Goal: Task Accomplishment & Management: Use online tool/utility

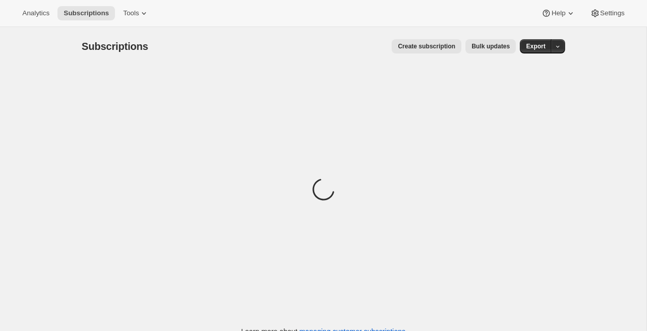
click at [180, 1] on div "Analytics Subscriptions Tools Help Settings" at bounding box center [323, 13] width 647 height 27
drag, startPoint x: 180, startPoint y: 1, endPoint x: 164, endPoint y: 4, distance: 16.6
click at [164, 4] on div "Analytics Subscriptions Tools Help Settings" at bounding box center [323, 13] width 647 height 27
click at [136, 14] on span "Tools" at bounding box center [131, 13] width 16 height 8
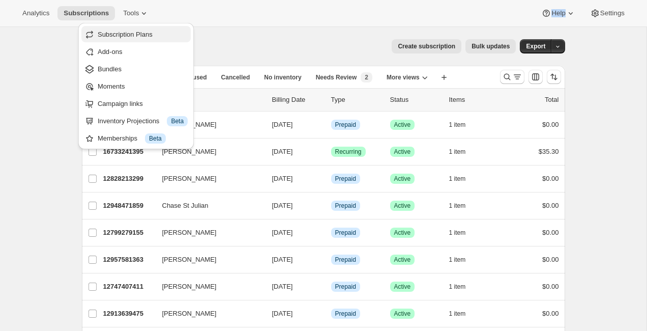
click at [170, 38] on span "Subscription Plans" at bounding box center [143, 35] width 90 height 10
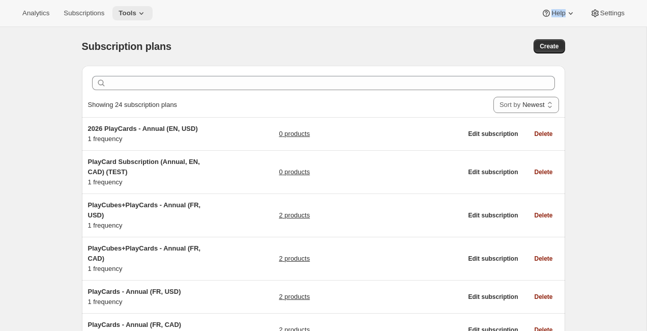
click at [123, 11] on button "Tools" at bounding box center [132, 13] width 40 height 14
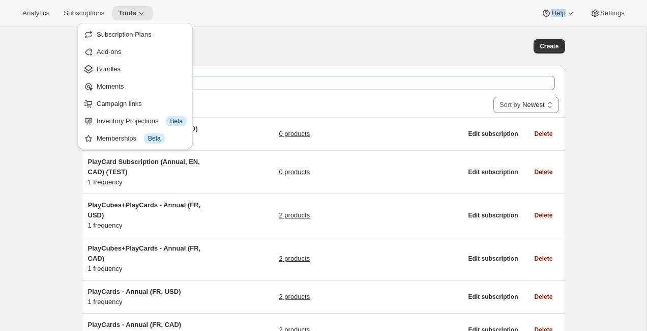
drag, startPoint x: 122, startPoint y: 10, endPoint x: 116, endPoint y: 55, distance: 45.6
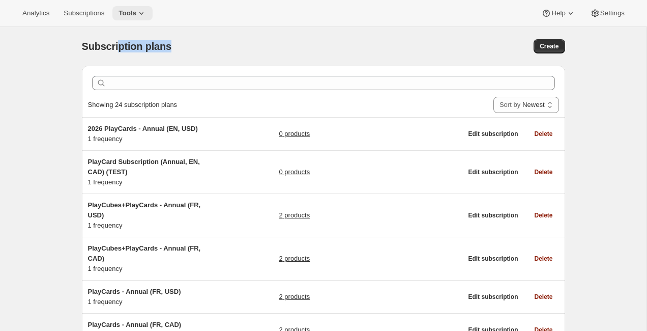
drag, startPoint x: 116, startPoint y: 55, endPoint x: 133, endPoint y: 15, distance: 43.5
click at [126, 32] on div "Subscription plans. This page is ready Subscription plans Create" at bounding box center [323, 46] width 483 height 39
click at [133, 15] on span "Tools" at bounding box center [128, 13] width 18 height 8
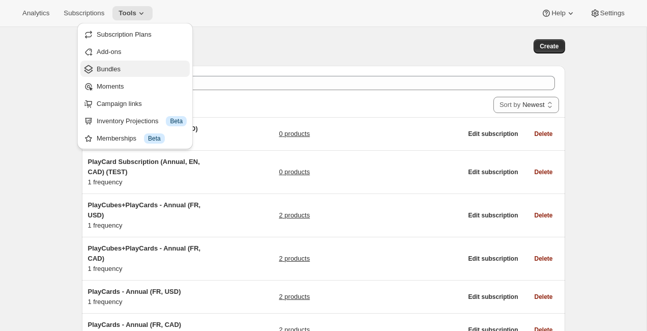
click at [135, 63] on button "Bundles" at bounding box center [134, 69] width 109 height 16
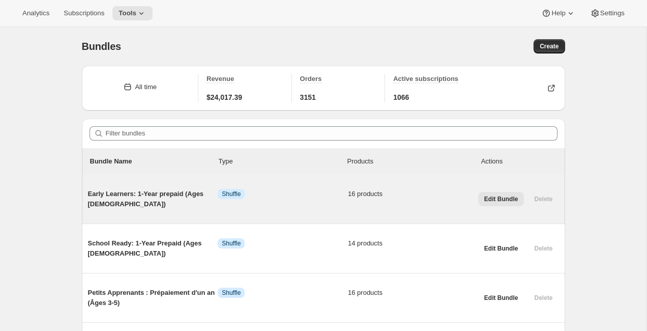
click at [511, 204] on button "Edit Bundle" at bounding box center [501, 199] width 46 height 14
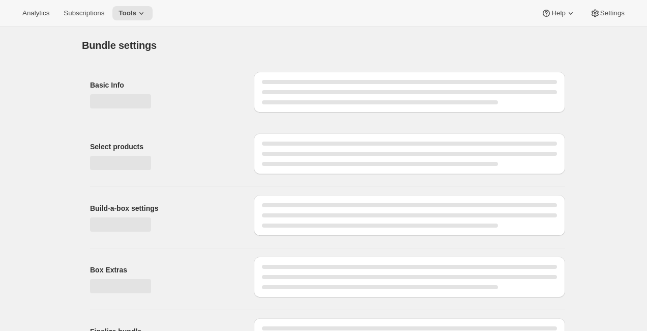
type input "Early Learners: 1-Year prepaid (Ages 3-5)"
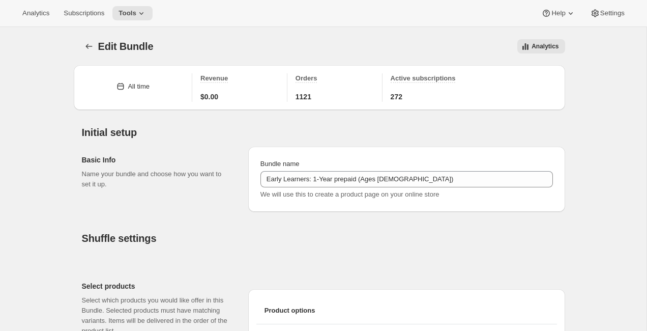
drag, startPoint x: 111, startPoint y: 88, endPoint x: 110, endPoint y: 78, distance: 9.8
click at [111, 85] on div "All time" at bounding box center [133, 86] width 102 height 10
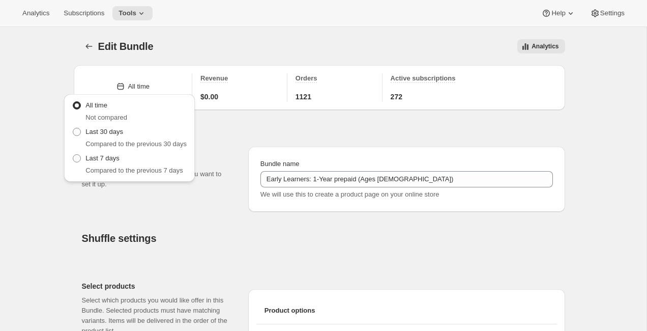
click at [98, 59] on div "Edit Bundle. This page is ready Edit Bundle Analytics More actions Analytics" at bounding box center [323, 46] width 483 height 39
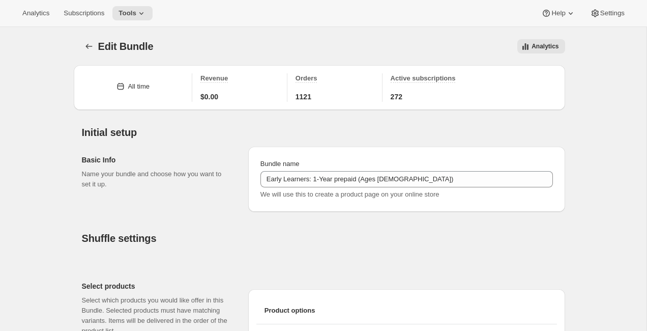
click at [97, 58] on div "Edit Bundle. This page is ready Edit Bundle Analytics More actions Analytics" at bounding box center [323, 46] width 483 height 39
click at [97, 57] on div "Edit Bundle. This page is ready Edit Bundle Analytics More actions Analytics" at bounding box center [323, 46] width 483 height 39
click at [82, 42] on button "Bundles" at bounding box center [89, 46] width 14 height 14
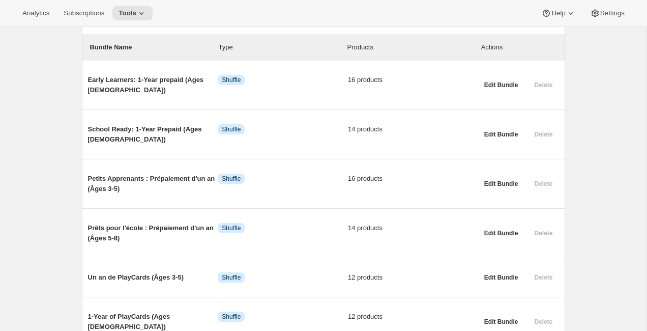
scroll to position [115, 0]
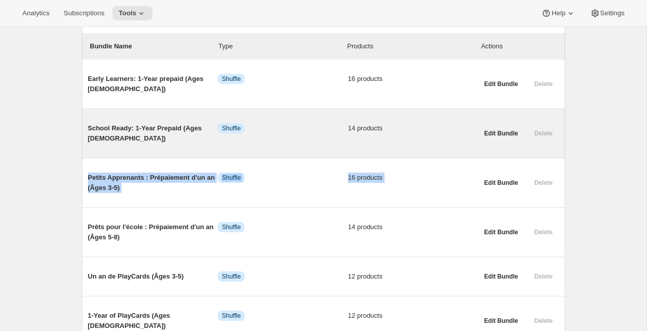
drag, startPoint x: 542, startPoint y: 167, endPoint x: 540, endPoint y: 138, distance: 28.6
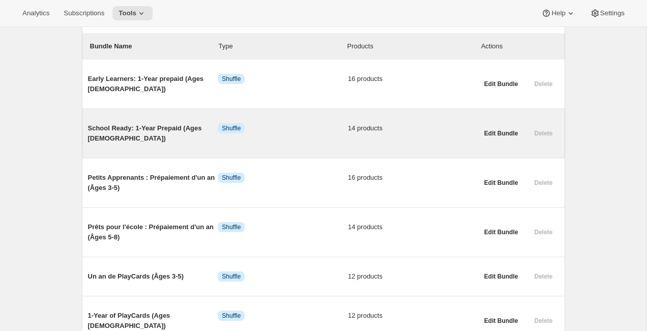
drag, startPoint x: 540, startPoint y: 138, endPoint x: 523, endPoint y: 138, distance: 16.3
click at [524, 138] on div "Edit Bundle Delete" at bounding box center [516, 131] width 85 height 41
click at [498, 133] on span "Edit Bundle" at bounding box center [501, 133] width 34 height 8
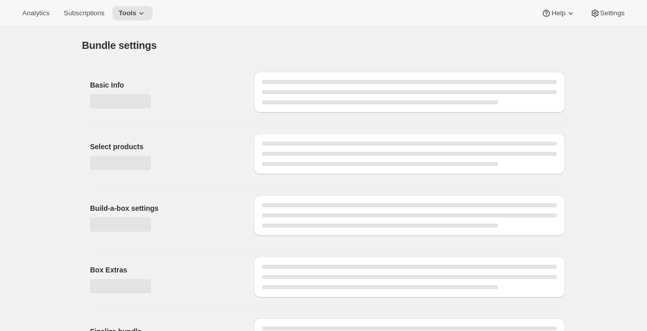
type input "School Ready: 1-Year Prepaid (Ages [DEMOGRAPHIC_DATA])"
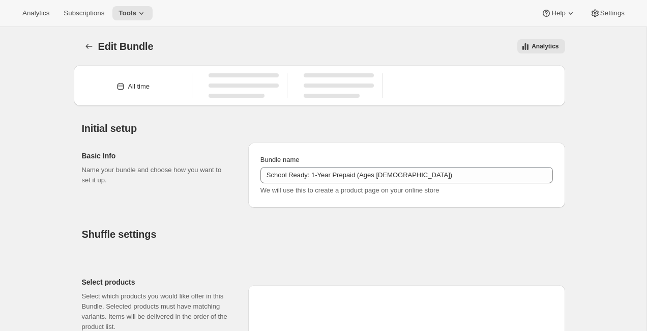
drag, startPoint x: 528, startPoint y: 136, endPoint x: 577, endPoint y: 144, distance: 50.1
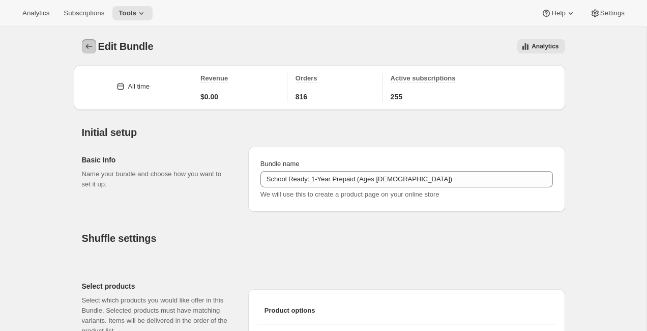
click at [85, 43] on icon "Bundles" at bounding box center [89, 46] width 10 height 10
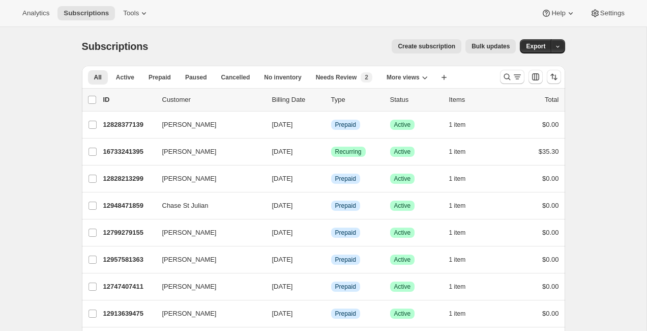
click at [475, 43] on span "Bulk updates" at bounding box center [490, 46] width 38 height 8
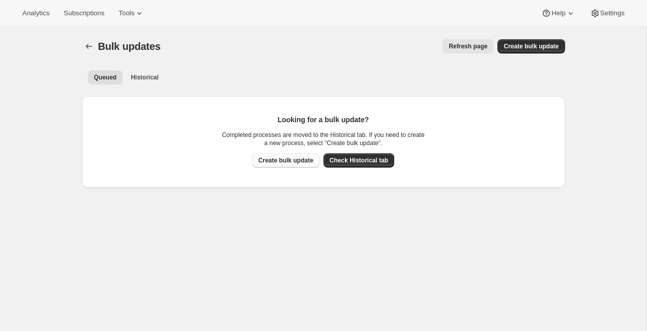
click at [296, 156] on button "Create bulk update" at bounding box center [285, 160] width 67 height 14
select select "18"
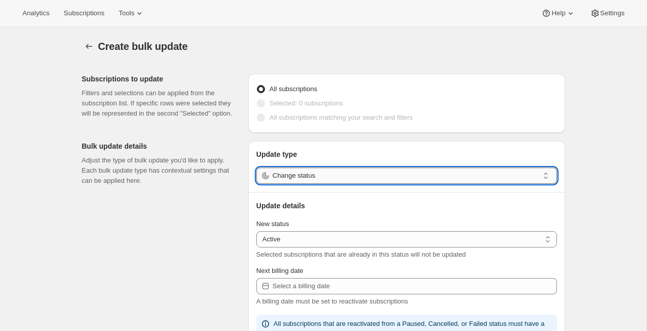
click at [317, 178] on input "Change status" at bounding box center [406, 175] width 266 height 16
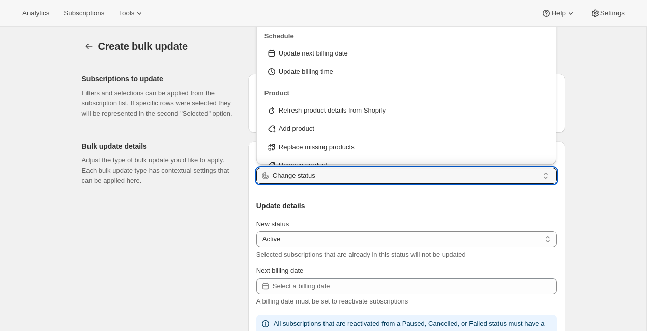
scroll to position [37, 0]
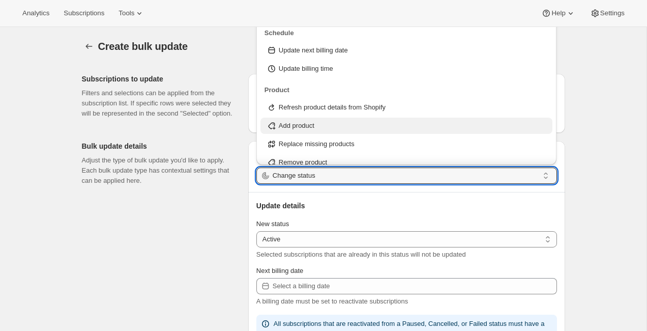
click at [348, 117] on div "Add product" at bounding box center [406, 125] width 292 height 16
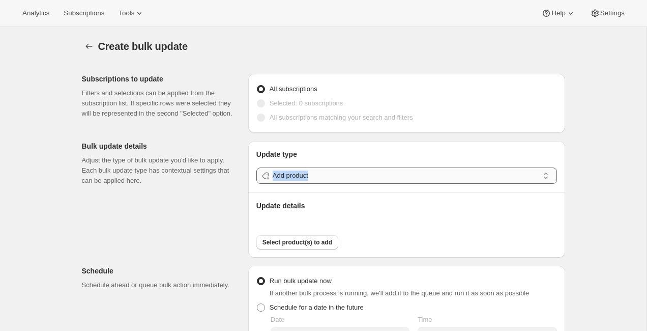
click at [327, 182] on div "Update type Add product Update details Select product(s) to add" at bounding box center [406, 199] width 317 height 116
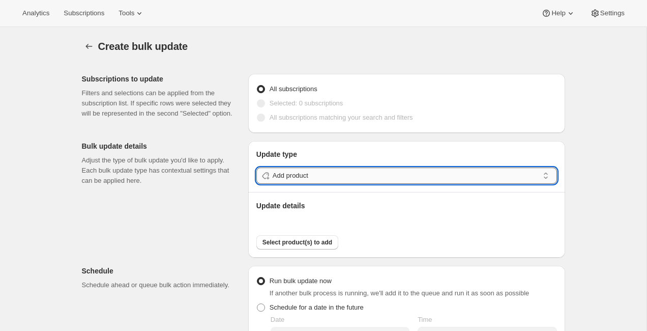
click at [327, 181] on input "Add product" at bounding box center [406, 175] width 266 height 16
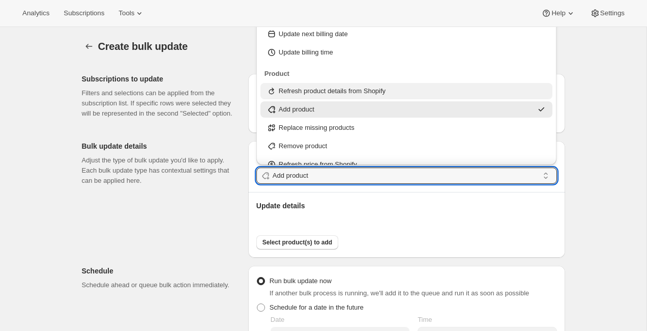
scroll to position [86, 0]
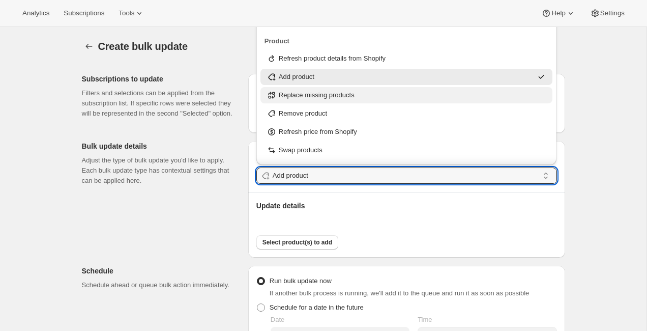
drag, startPoint x: 373, startPoint y: 83, endPoint x: 373, endPoint y: 93, distance: 9.7
click at [373, 93] on ul "Refresh product details from Shopify Add product Replace missing products Remov…" at bounding box center [406, 104] width 301 height 108
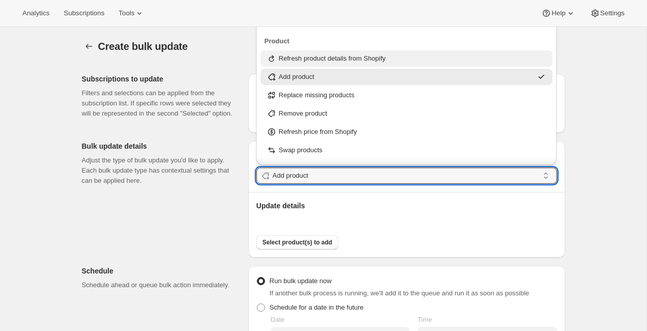
click at [386, 57] on p "Refresh product details from Shopify" at bounding box center [332, 58] width 107 height 10
type input "Refresh product details from Shopify"
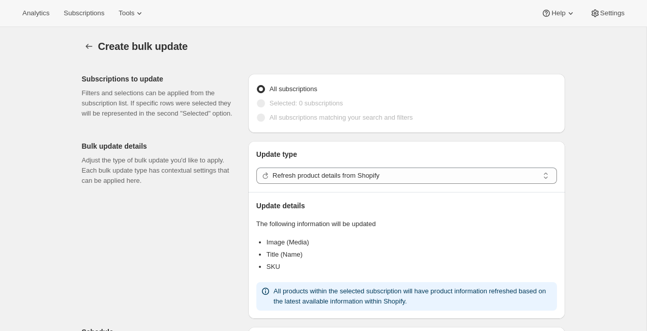
click at [385, 146] on div "Update type Refresh product details from Shopify Update details The following i…" at bounding box center [406, 230] width 317 height 178
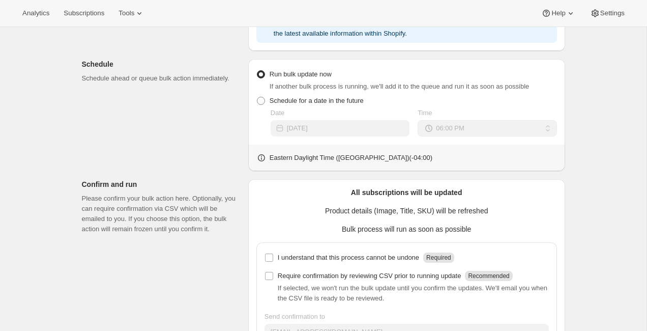
scroll to position [268, 0]
click at [351, 252] on p "I understand that this process cannot be undone" at bounding box center [348, 257] width 141 height 10
click at [273, 253] on input "I understand that this process cannot be undone Required" at bounding box center [269, 257] width 8 height 8
checkbox input "true"
click at [469, 225] on p "Bulk process will run as soon as possible" at bounding box center [406, 228] width 301 height 10
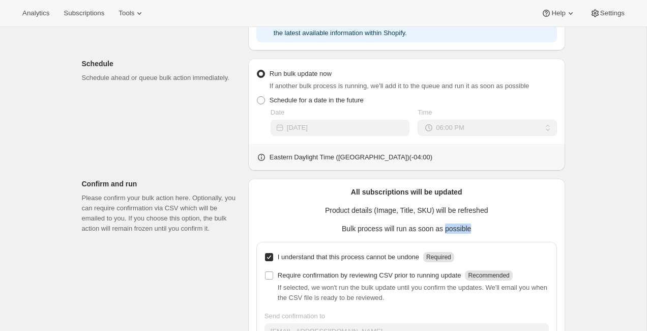
scroll to position [340, 0]
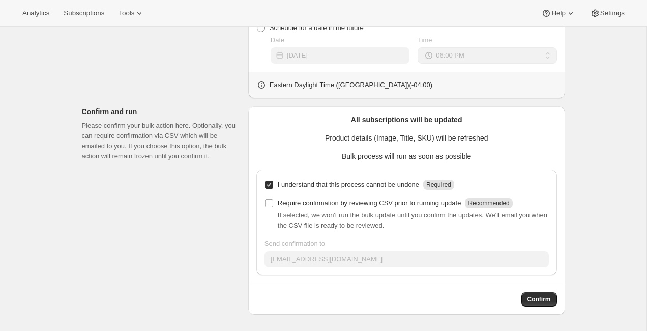
click at [460, 303] on div "Confirm" at bounding box center [406, 294] width 317 height 23
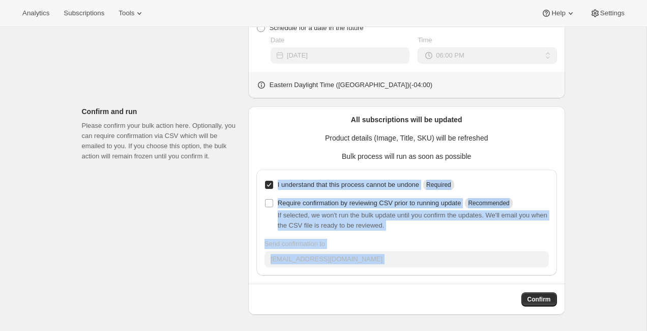
drag, startPoint x: 586, startPoint y: 236, endPoint x: 559, endPoint y: 282, distance: 53.1
click at [560, 281] on div "Create bulk update. This page is ready Create bulk update Subscriptions to upda…" at bounding box center [323, 9] width 646 height 644
click at [559, 282] on div "All subscriptions will be updated Product details (Image, Title, SKU) will be r…" at bounding box center [406, 210] width 317 height 208
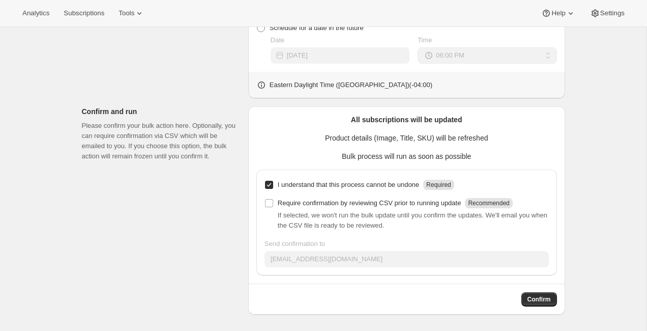
click at [559, 282] on div "All subscriptions will be updated Product details (Image, Title, SKU) will be r…" at bounding box center [406, 210] width 317 height 208
click at [550, 295] on button "Confirm" at bounding box center [539, 299] width 36 height 14
click at [550, 295] on div "Loading Confirm" at bounding box center [406, 294] width 317 height 23
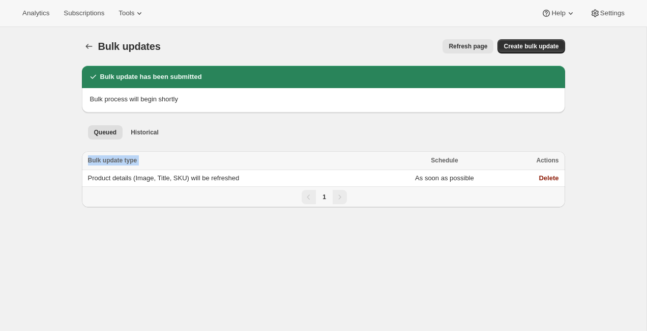
click at [363, 143] on div "Queued Historical More views Queued Historical More views Select all Items Bulk…" at bounding box center [323, 164] width 483 height 86
click at [300, 125] on ul "Queued Historical More views" at bounding box center [323, 132] width 475 height 14
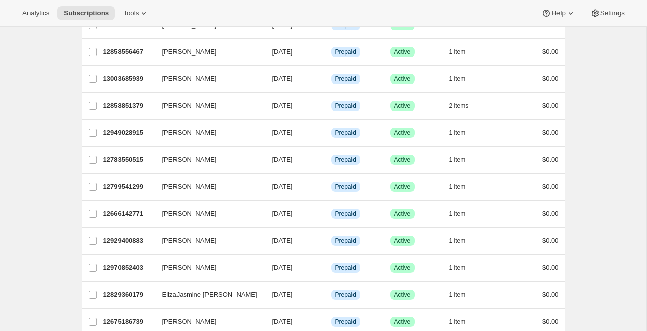
click at [119, 298] on p "12829360179" at bounding box center [128, 294] width 51 height 10
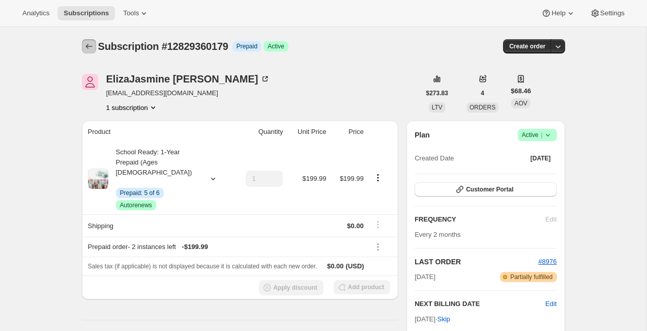
click at [90, 40] on button "Subscriptions" at bounding box center [89, 46] width 14 height 14
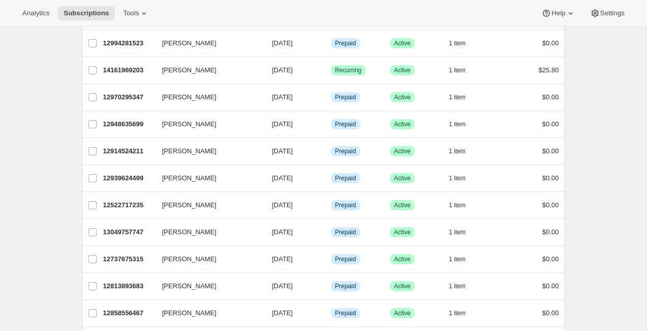
scroll to position [294, 0]
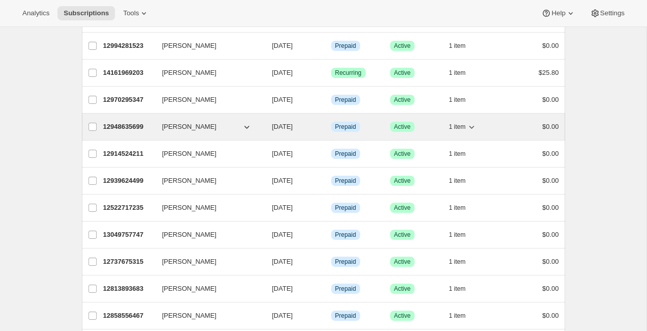
click at [126, 125] on p "12948635699" at bounding box center [128, 127] width 51 height 10
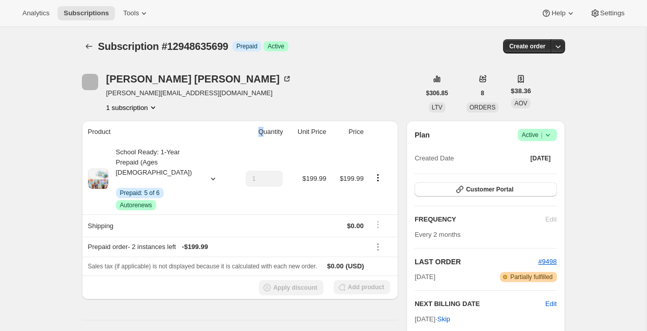
drag, startPoint x: 247, startPoint y: 129, endPoint x: 426, endPoint y: 152, distance: 180.9
click at [261, 129] on th "Quantity" at bounding box center [259, 132] width 54 height 22
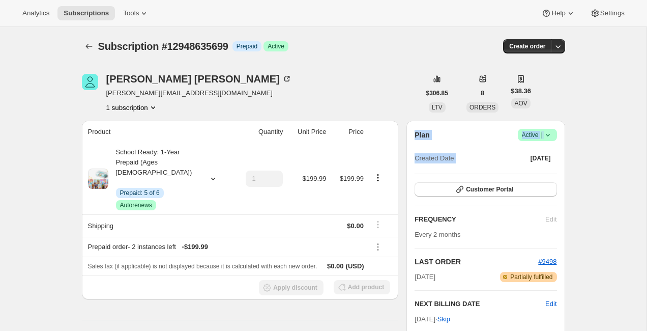
drag, startPoint x: 444, startPoint y: 174, endPoint x: 447, endPoint y: 179, distance: 5.4
click at [447, 179] on div "Plan Success Active | Created Date Dec 5, 2024 Customer Portal FREQUENCY Edit E…" at bounding box center [486, 252] width 142 height 247
click at [451, 192] on button "Customer Portal" at bounding box center [486, 189] width 142 height 14
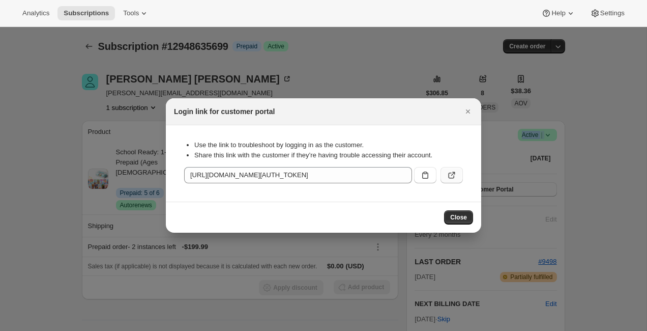
click at [451, 183] on button ":rot:" at bounding box center [451, 175] width 22 height 16
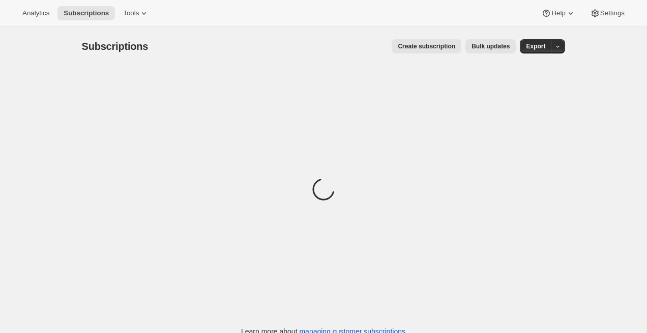
click at [281, 16] on div "Analytics Subscriptions Tools Help Settings" at bounding box center [323, 13] width 647 height 27
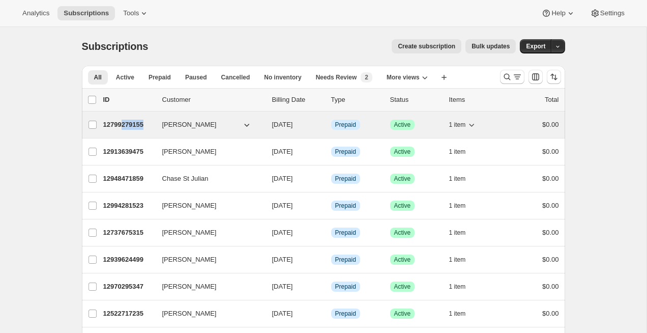
drag, startPoint x: 124, startPoint y: 126, endPoint x: 119, endPoint y: 131, distance: 6.8
click at [119, 131] on div "12799279155 Janna Schrock 10/17/2025 Info Prepaid Success Active 1 item $0.00" at bounding box center [331, 124] width 456 height 14
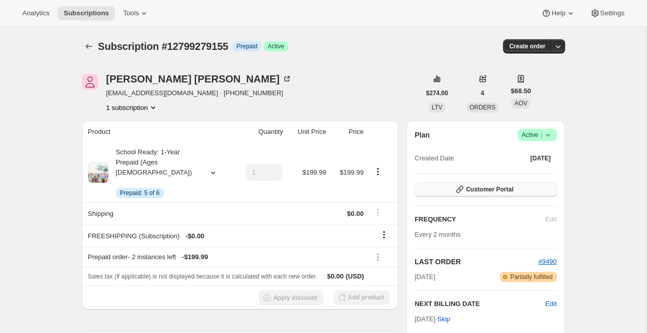
click at [476, 186] on span "Customer Portal" at bounding box center [489, 189] width 47 height 8
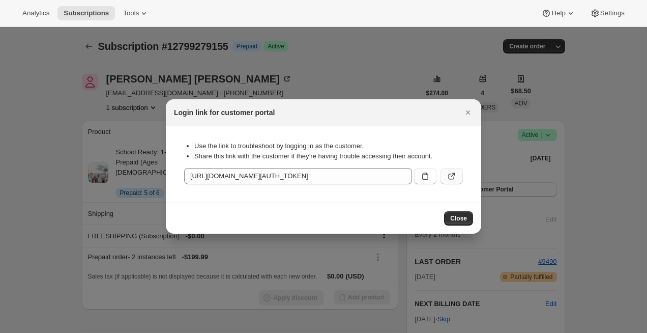
click at [456, 174] on icon ":rc4:" at bounding box center [452, 176] width 10 height 10
click at [73, 103] on div at bounding box center [323, 166] width 647 height 333
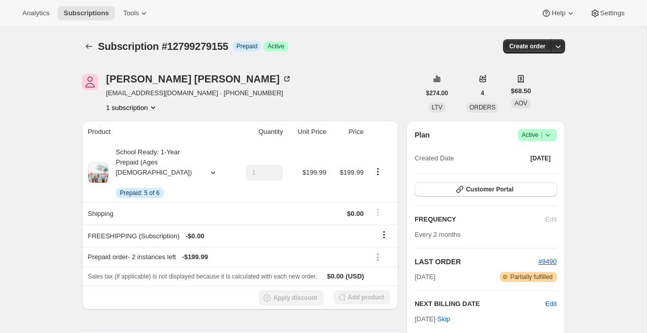
click at [82, 57] on div "Subscription #12799279155. This page is ready Subscription #12799279155 Info Pr…" at bounding box center [323, 46] width 483 height 39
click at [89, 47] on icon "Subscriptions" at bounding box center [89, 46] width 10 height 10
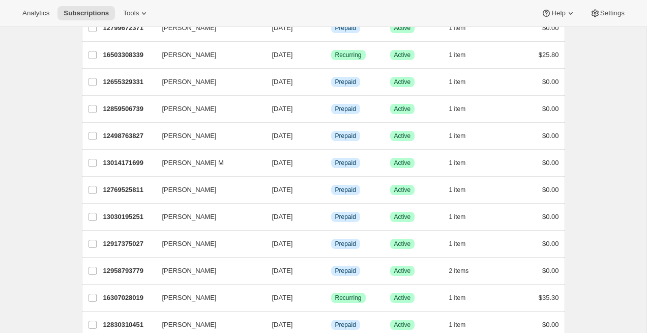
scroll to position [894, 0]
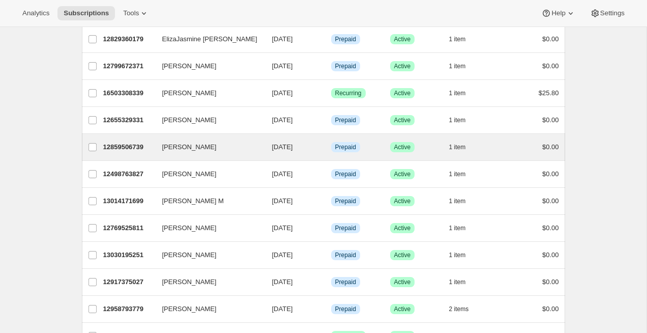
click at [131, 137] on div "Ruth Lawson 12859506739 Ruth Lawson 10/17/2025 Info Prepaid Success Active 1 it…" at bounding box center [323, 147] width 483 height 26
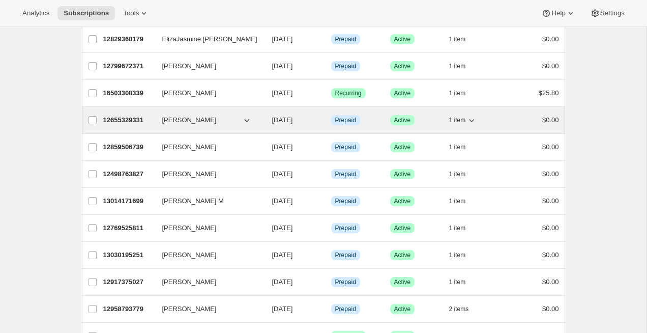
click at [135, 115] on p "12655329331" at bounding box center [128, 120] width 51 height 10
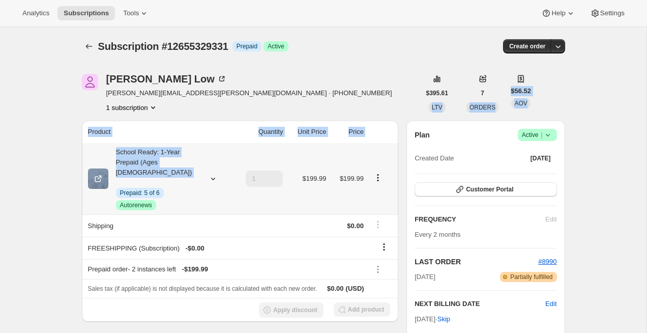
drag, startPoint x: 205, startPoint y: 158, endPoint x: 212, endPoint y: 168, distance: 12.1
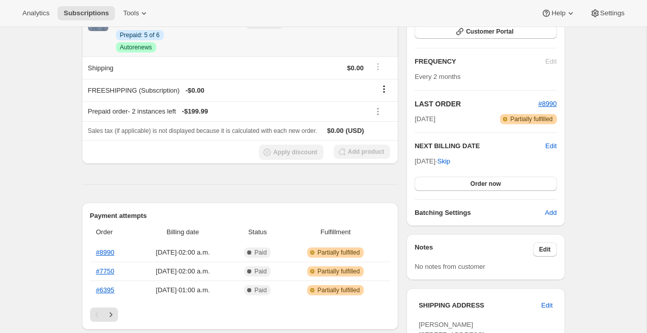
scroll to position [76, 0]
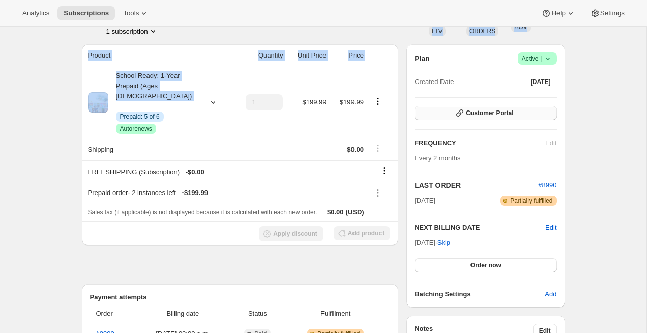
click at [441, 119] on button "Customer Portal" at bounding box center [486, 113] width 142 height 14
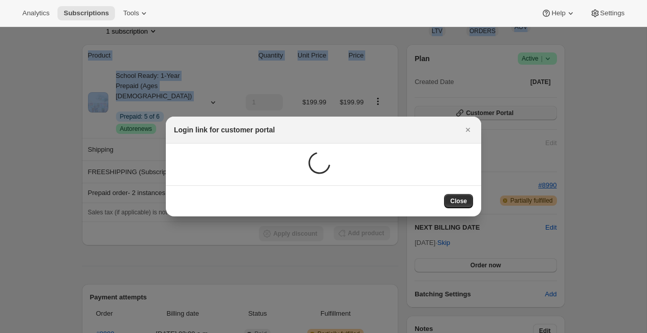
click at [441, 119] on div "Login link for customer portal" at bounding box center [323, 129] width 315 height 27
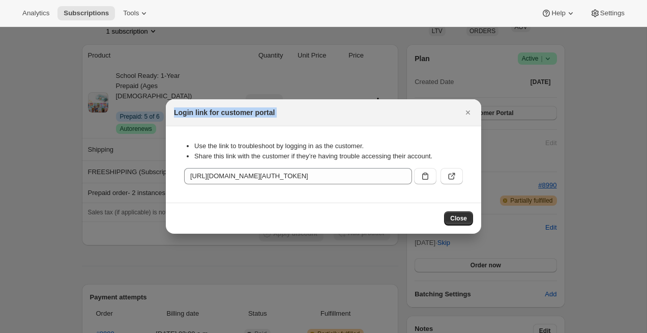
drag, startPoint x: 441, startPoint y: 119, endPoint x: 441, endPoint y: 143, distance: 24.4
click at [441, 122] on div "Login link for customer portal" at bounding box center [323, 112] width 315 height 27
click at [453, 182] on button ":rp3:" at bounding box center [451, 176] width 22 height 16
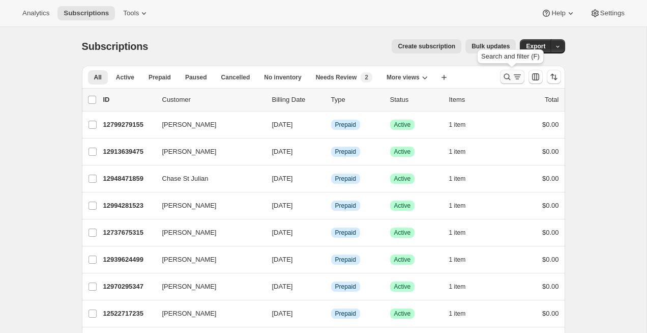
click at [508, 76] on icon "Search and filter results" at bounding box center [507, 77] width 10 height 10
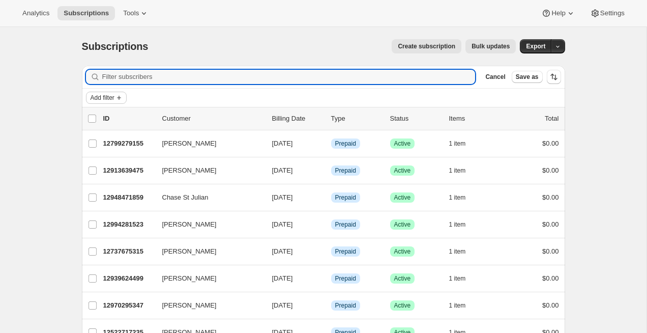
click at [103, 99] on span "Add filter" at bounding box center [103, 98] width 24 height 8
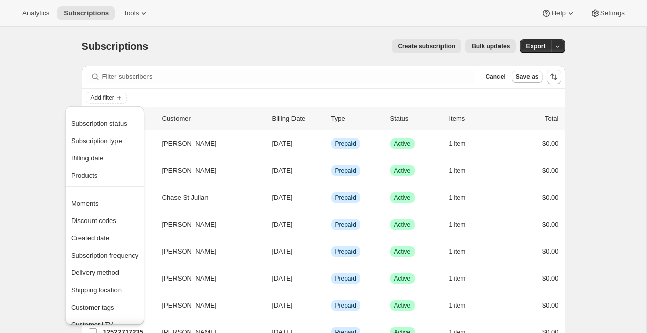
click at [82, 191] on li "Moments Discount codes Created date Subscription frequency Delivery method Ship…" at bounding box center [104, 260] width 79 height 149
click at [82, 190] on div at bounding box center [104, 191] width 79 height 8
drag, startPoint x: 82, startPoint y: 190, endPoint x: 87, endPoint y: 179, distance: 12.8
click at [82, 187] on div at bounding box center [104, 191] width 79 height 8
click at [87, 179] on span "Products" at bounding box center [84, 175] width 26 height 8
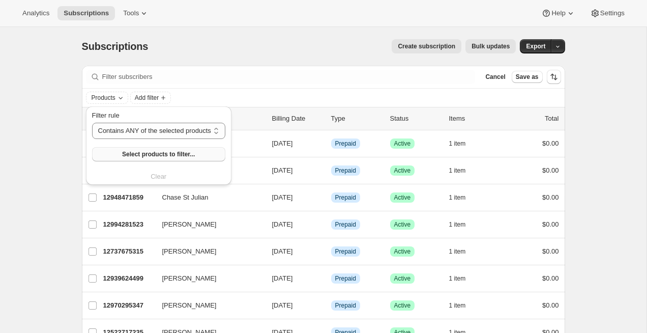
click at [125, 155] on span "Select products to filter..." at bounding box center [158, 154] width 73 height 8
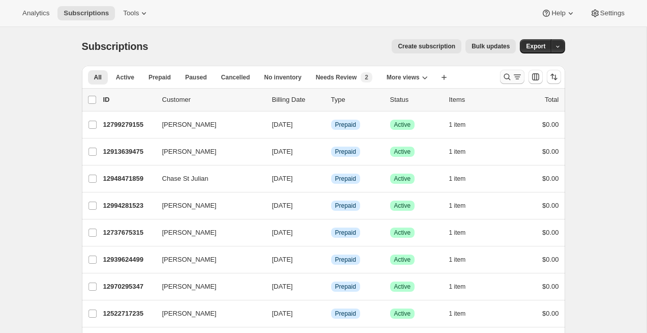
click at [517, 79] on icon "Search and filter results" at bounding box center [517, 77] width 10 height 10
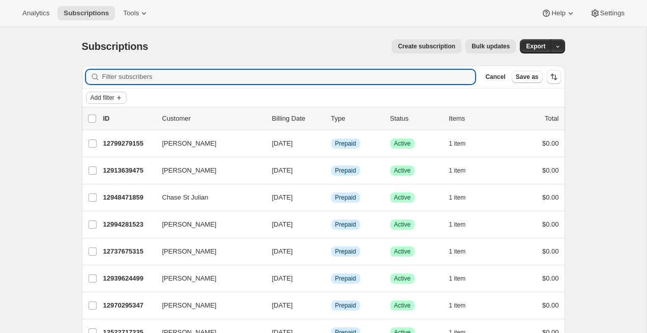
click at [98, 100] on span "Add filter" at bounding box center [103, 98] width 24 height 8
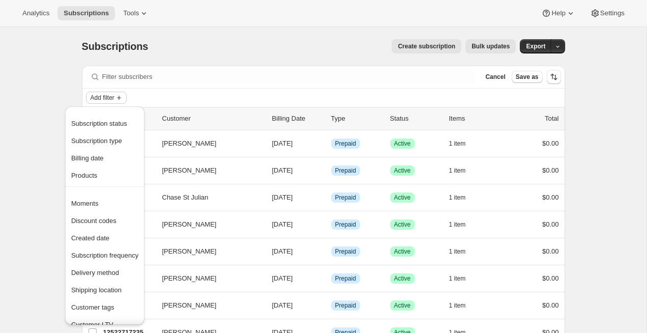
click at [99, 99] on span "Add filter" at bounding box center [103, 98] width 24 height 8
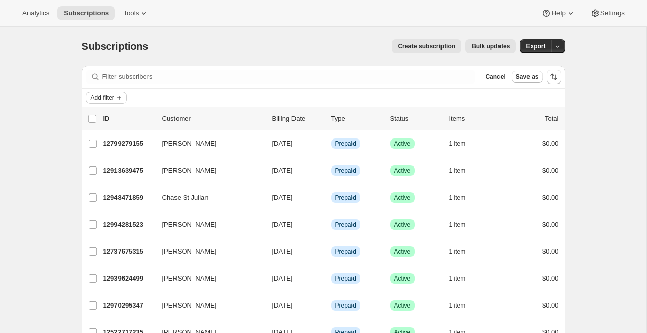
click at [99, 99] on span "Add filter" at bounding box center [103, 98] width 24 height 8
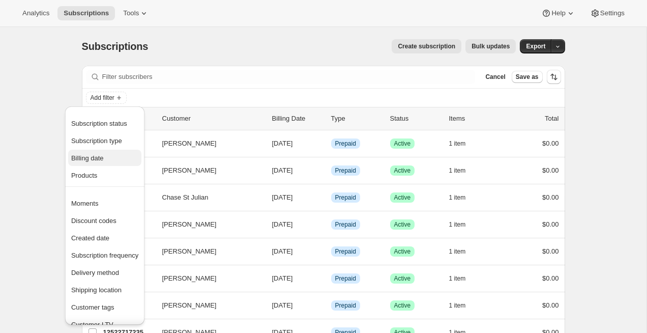
click at [100, 161] on button "Billing date" at bounding box center [104, 158] width 73 height 16
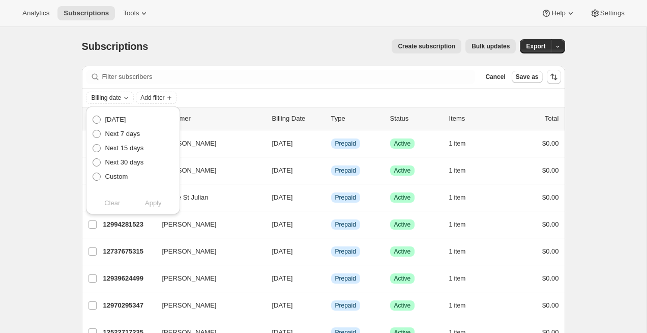
drag, startPoint x: 110, startPoint y: 107, endPoint x: 120, endPoint y: 91, distance: 18.7
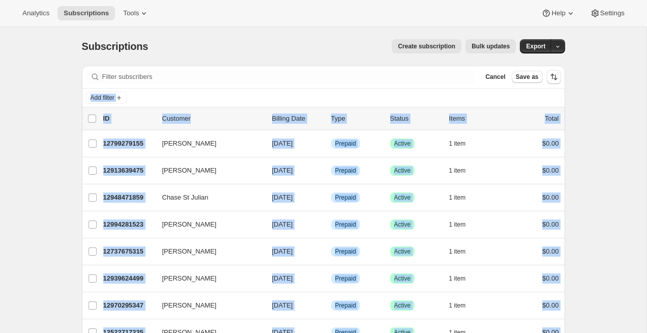
click at [120, 91] on div "Add filter" at bounding box center [323, 98] width 483 height 18
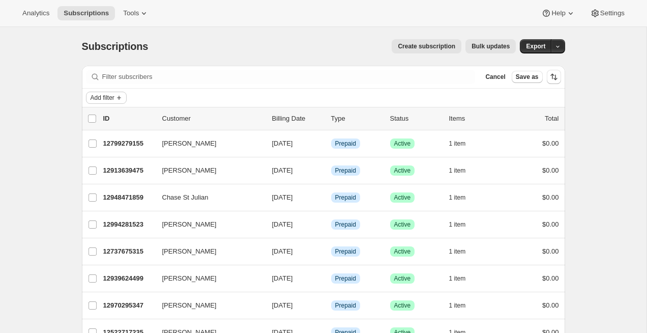
click at [114, 97] on span "Add filter" at bounding box center [103, 98] width 24 height 8
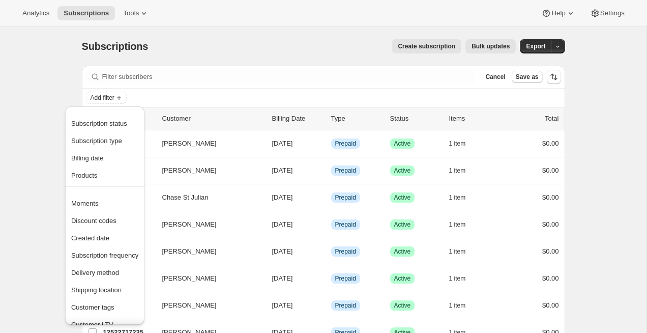
click at [102, 166] on ul "Subscription status Subscription type Billing date Products" at bounding box center [104, 149] width 73 height 68
click at [101, 167] on button "Products" at bounding box center [104, 175] width 73 height 16
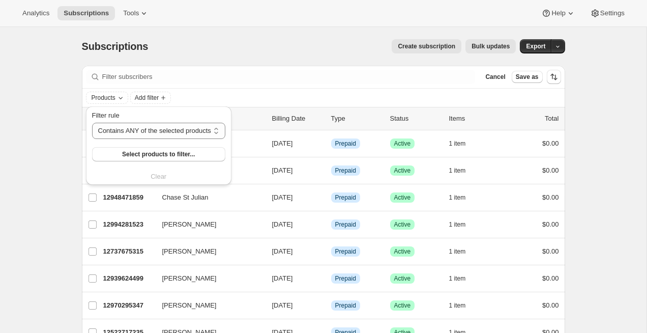
click at [101, 167] on div "Filter rule Contains ANY of the selected products Contains ALL of the selected …" at bounding box center [158, 145] width 133 height 71
click at [151, 160] on button "Select products to filter..." at bounding box center [158, 154] width 133 height 14
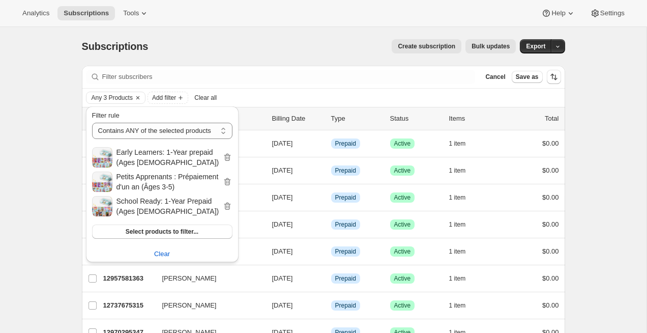
click at [270, 34] on div "Subscriptions. This page is ready Subscriptions Create subscription Bulk update…" at bounding box center [323, 46] width 483 height 39
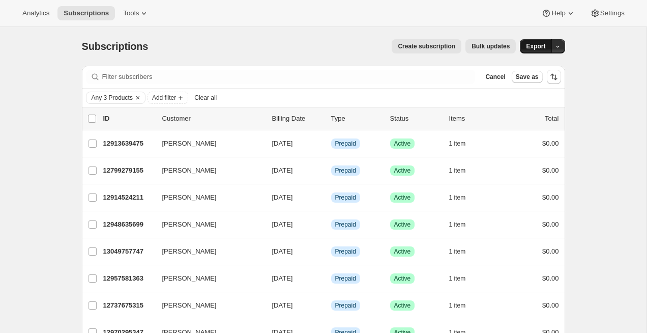
click at [524, 49] on button "Export" at bounding box center [536, 46] width 32 height 14
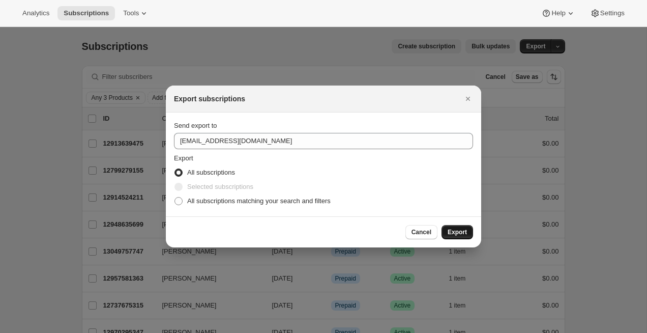
click at [453, 231] on span "Export" at bounding box center [457, 232] width 19 height 8
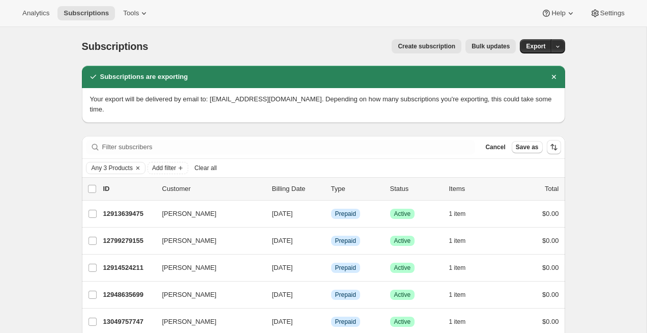
click at [324, 11] on div "Analytics Subscriptions Tools Help Settings" at bounding box center [323, 13] width 647 height 27
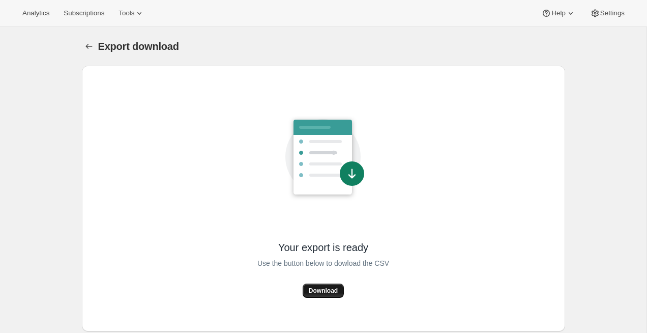
click at [329, 295] on button "Download" at bounding box center [323, 290] width 41 height 14
click at [308, 135] on icon at bounding box center [322, 157] width 58 height 75
click at [336, 285] on button "Download" at bounding box center [323, 290] width 41 height 14
click at [381, 271] on div "Use the button below to dowload the CSV" at bounding box center [323, 269] width 132 height 30
click at [324, 294] on button "Download" at bounding box center [323, 290] width 41 height 14
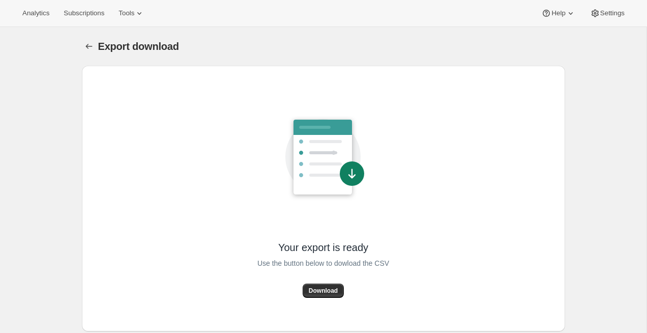
drag, startPoint x: 348, startPoint y: 189, endPoint x: 351, endPoint y: 247, distance: 57.6
click at [348, 191] on icon at bounding box center [322, 157] width 58 height 75
click at [352, 264] on span "Use the button below to dowload the CSV" at bounding box center [323, 263] width 132 height 12
click at [330, 270] on div "Use the button below to dowload the CSV" at bounding box center [323, 269] width 132 height 30
click at [330, 273] on div "Use the button below to dowload the CSV" at bounding box center [323, 269] width 132 height 30
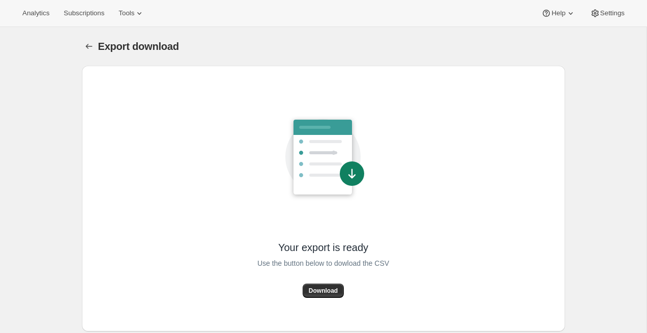
click at [330, 278] on div "Use the button below to dowload the CSV" at bounding box center [323, 269] width 132 height 30
click at [330, 282] on div "Use the button below to dowload the CSV" at bounding box center [323, 269] width 132 height 30
click at [326, 293] on span "Download" at bounding box center [323, 290] width 29 height 8
drag, startPoint x: 439, startPoint y: 27, endPoint x: 440, endPoint y: 6, distance: 21.9
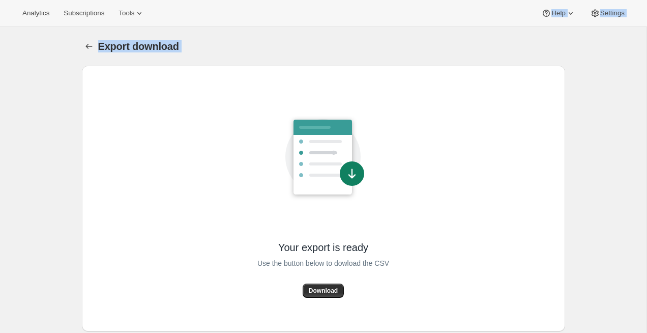
click at [440, 8] on div "Analytics Subscriptions Tools Help Settings Skip to content Export download. Th…" at bounding box center [323, 180] width 647 height 360
click at [440, 5] on div "Analytics Subscriptions Tools Help Settings" at bounding box center [323, 13] width 647 height 27
click at [45, 0] on html "Analytics Subscriptions Tools Help Settings Skip to content Export download. Th…" at bounding box center [323, 166] width 647 height 333
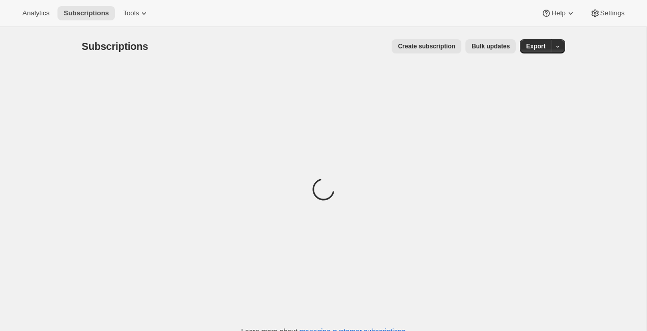
drag, startPoint x: 517, startPoint y: 94, endPoint x: 509, endPoint y: 82, distance: 14.7
click at [517, 93] on div "Loading" at bounding box center [323, 191] width 483 height 250
click at [499, 72] on div "Loading" at bounding box center [323, 191] width 483 height 250
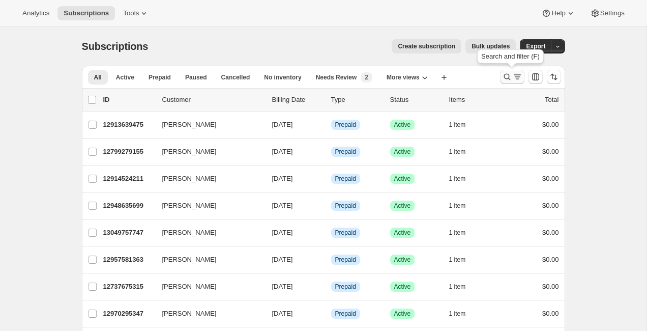
click at [506, 82] on button "Search and filter results" at bounding box center [512, 77] width 24 height 14
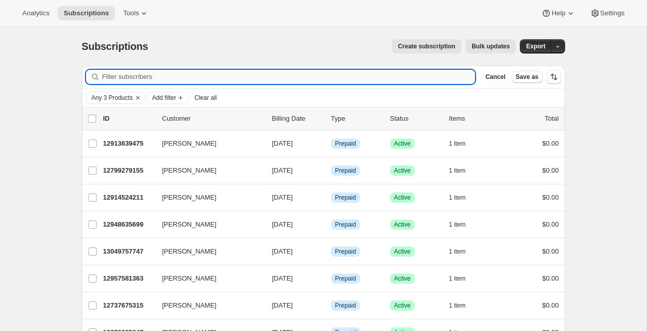
click at [412, 81] on input "Filter subscribers" at bounding box center [288, 77] width 373 height 14
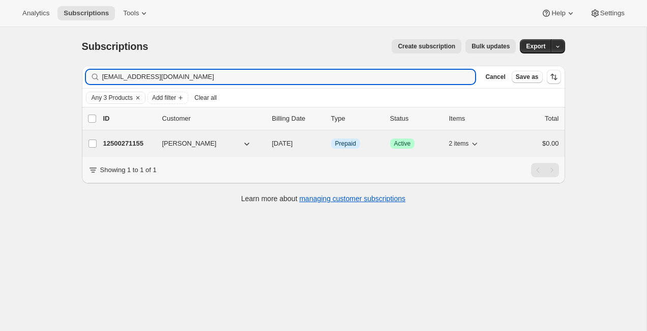
type input "zresnaisdattilo@gmail.com"
click at [124, 149] on div "12500271155 Zita Resnais-Dattilo 10/17/2025 Info Prepaid Success Active 2 items…" at bounding box center [331, 143] width 456 height 14
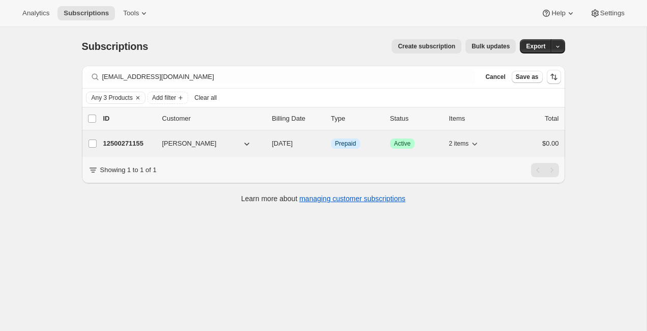
click at [124, 149] on div "12500271155 Zita Resnais-Dattilo 10/17/2025 Info Prepaid Success Active 2 items…" at bounding box center [331, 143] width 456 height 14
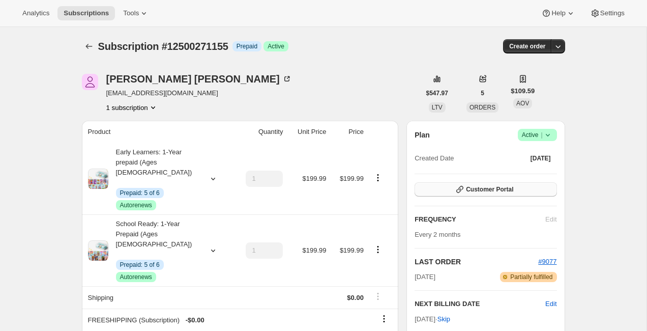
click at [488, 186] on span "Customer Portal" at bounding box center [489, 189] width 47 height 8
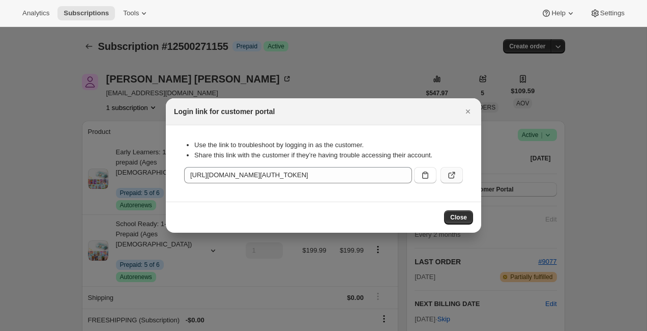
click at [459, 173] on button ":rcl:" at bounding box center [451, 175] width 22 height 16
click at [187, 96] on div at bounding box center [323, 165] width 647 height 331
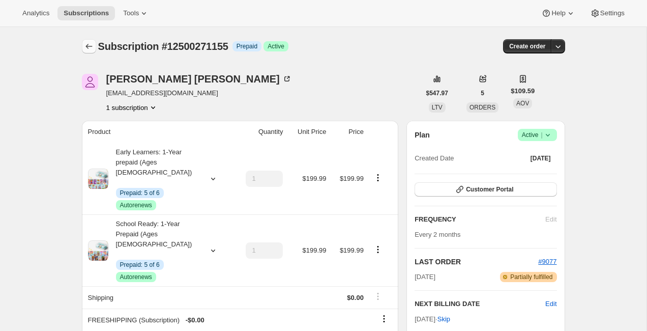
click at [93, 48] on icon "Subscriptions" at bounding box center [89, 46] width 10 height 10
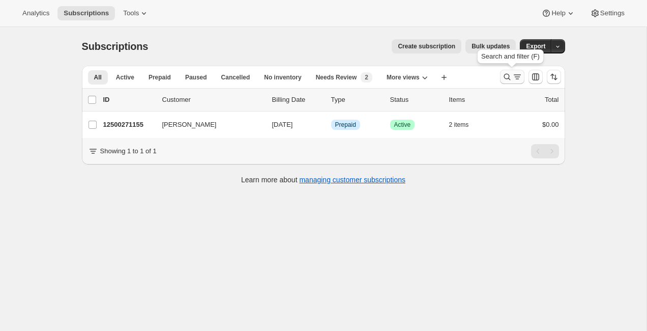
click at [504, 79] on icon "Search and filter results" at bounding box center [507, 77] width 10 height 10
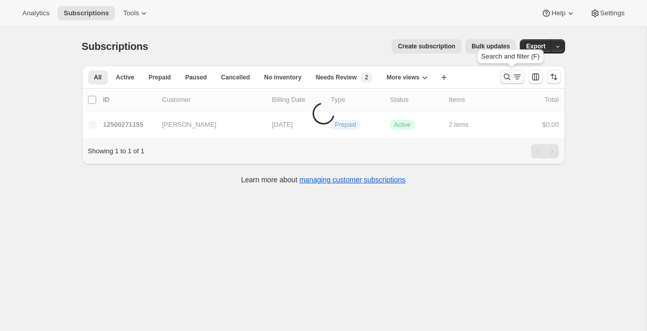
click at [502, 78] on icon "Search and filter results" at bounding box center [507, 77] width 10 height 10
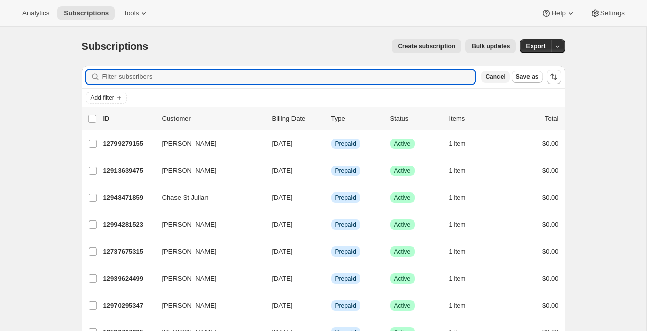
click at [499, 78] on span "Cancel" at bounding box center [495, 77] width 20 height 8
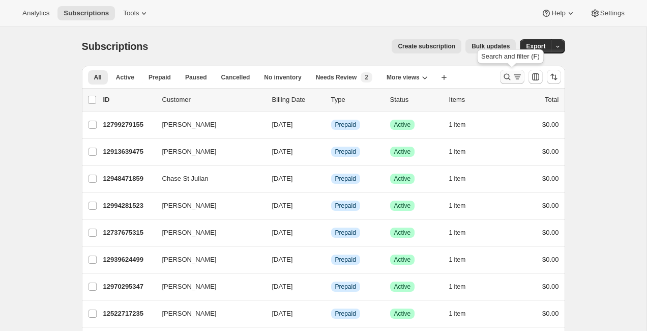
click at [508, 70] on button "Search and filter results" at bounding box center [512, 77] width 24 height 14
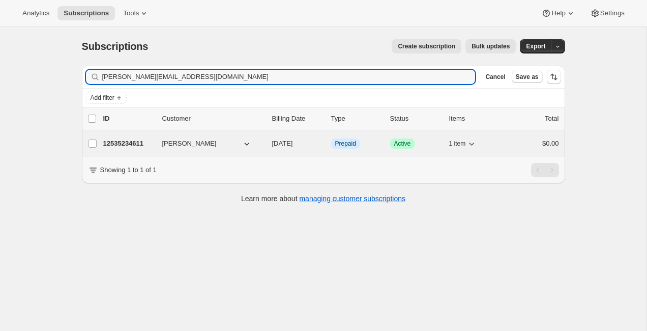
type input "jenny.khu888@gmail.com"
click at [137, 136] on div "12535234611 Jennifer O Driscoll 10/17/2025 Info Prepaid Success Active 1 item $…" at bounding box center [331, 143] width 456 height 14
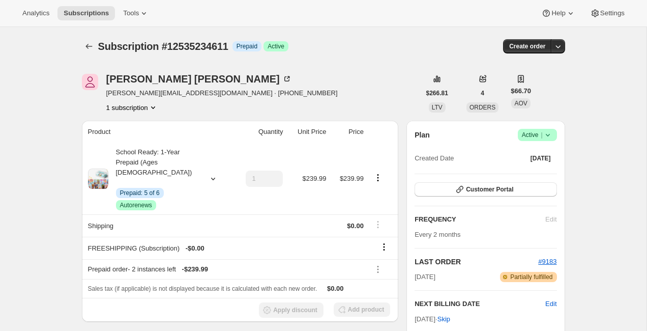
click at [317, 74] on div "Jennifer O Driscoll jenny.khu888@gmail.com · +16478946684 1 subscription" at bounding box center [251, 93] width 338 height 39
click at [445, 200] on div "Plan Success Active | Created Date Nov 1, 2024 Customer Portal FREQUENCY Edit E…" at bounding box center [486, 252] width 142 height 247
click at [453, 189] on button "Customer Portal" at bounding box center [486, 189] width 142 height 14
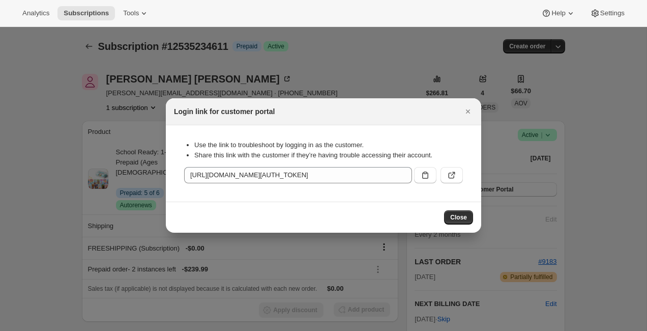
click at [453, 191] on div "Use the link to troubleshoot by logging in as the customer. Share this link wit…" at bounding box center [323, 163] width 299 height 60
click at [453, 190] on div "Use the link to troubleshoot by logging in as the customer. Share this link wit…" at bounding box center [323, 163] width 299 height 60
click at [453, 187] on div "Use the link to troubleshoot by logging in as the customer. Share this link wit…" at bounding box center [323, 163] width 299 height 60
click at [449, 169] on button ":re0:" at bounding box center [451, 175] width 22 height 16
click at [118, 88] on div at bounding box center [323, 165] width 647 height 331
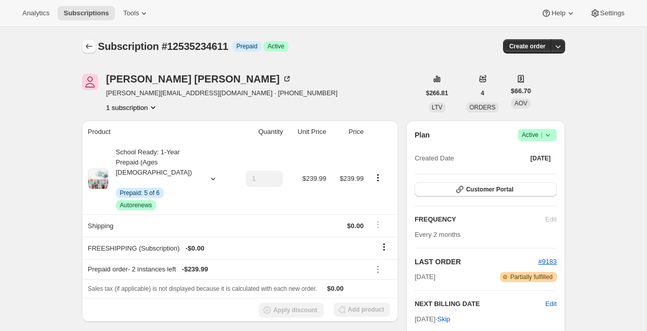
click at [90, 49] on icon "Subscriptions" at bounding box center [89, 46] width 10 height 10
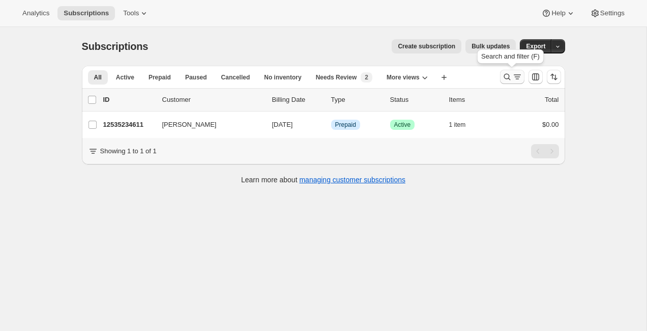
click at [507, 74] on icon "Search and filter results" at bounding box center [507, 77] width 10 height 10
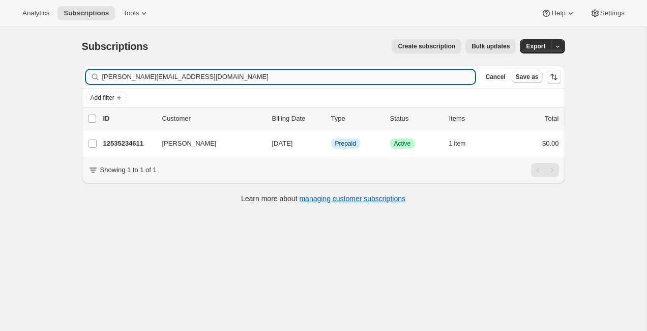
click at [417, 74] on input "jenny.khu888@gmail.com" at bounding box center [288, 77] width 373 height 14
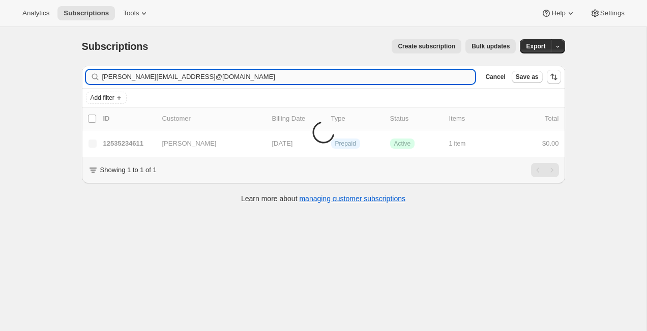
click at [417, 74] on input "jenny.khu888@gmail.comkimpfot@gmail.com" at bounding box center [288, 77] width 373 height 14
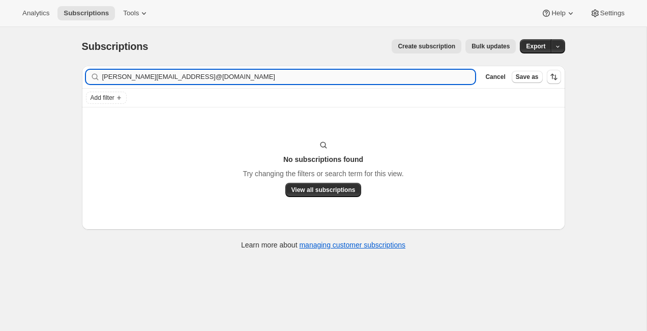
click at [417, 74] on input "jenny.khu888@gmail.comkimpfot@gmail.com" at bounding box center [288, 77] width 373 height 14
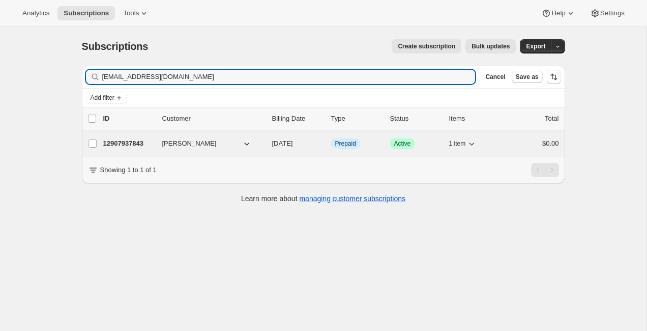
type input "kimpfot@gmail.com"
click at [114, 142] on p "12907937843" at bounding box center [128, 143] width 51 height 10
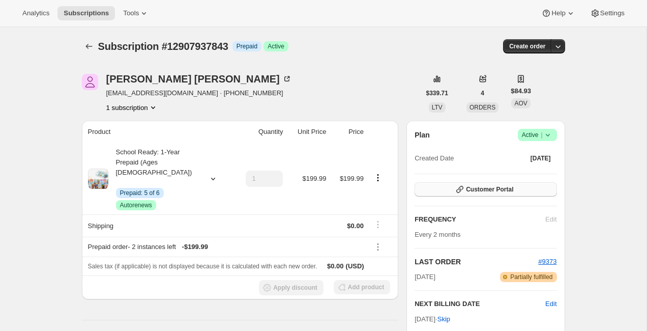
click at [461, 194] on button "Customer Portal" at bounding box center [486, 189] width 142 height 14
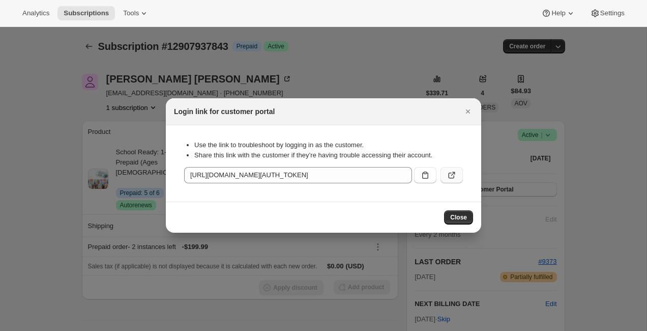
click at [453, 171] on icon ":rif:" at bounding box center [452, 175] width 10 height 10
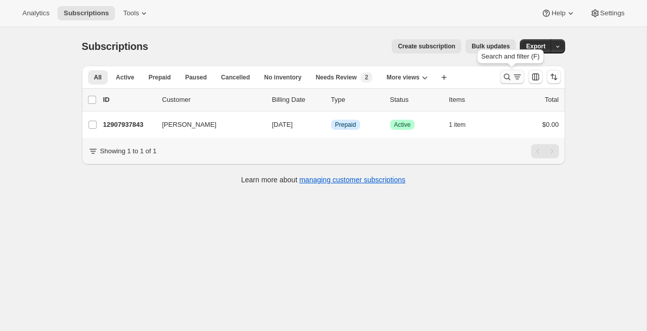
click at [506, 76] on icon "Search and filter results" at bounding box center [507, 77] width 10 height 10
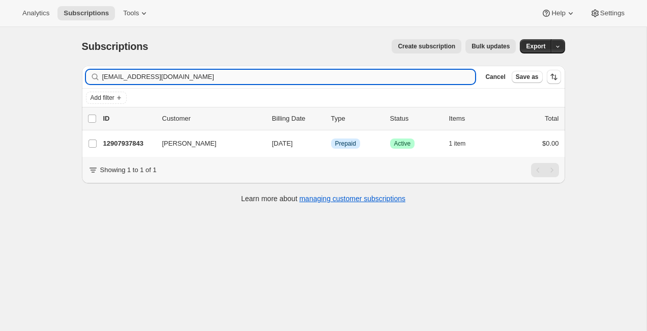
click at [424, 71] on input "kimpfot@gmail.com" at bounding box center [288, 77] width 373 height 14
type input "[EMAIL_ADDRESS][DOMAIN_NAME]"
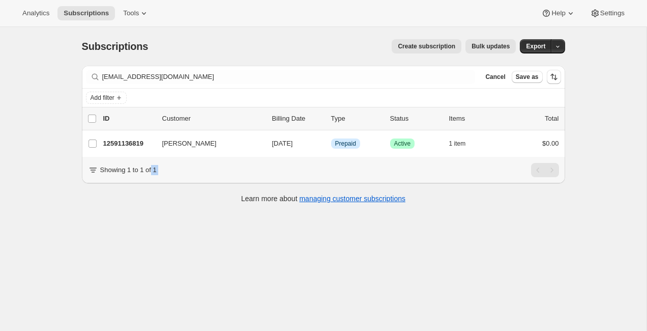
drag, startPoint x: 160, startPoint y: 195, endPoint x: 152, endPoint y: 166, distance: 30.6
click at [152, 166] on div "Filter subscribers katushaj@gmail.com Clear Cancel Save as Add filter 0 selecte…" at bounding box center [323, 140] width 483 height 148
drag, startPoint x: 152, startPoint y: 166, endPoint x: 141, endPoint y: 157, distance: 14.1
click at [141, 157] on div "Showing 1 to 1 of 1" at bounding box center [323, 170] width 483 height 26
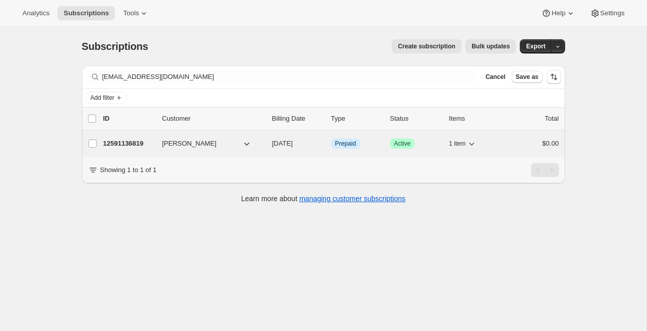
click at [138, 145] on p "12591136819" at bounding box center [128, 143] width 51 height 10
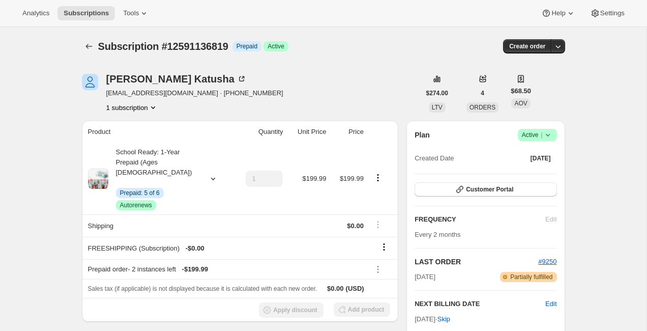
scroll to position [17, 0]
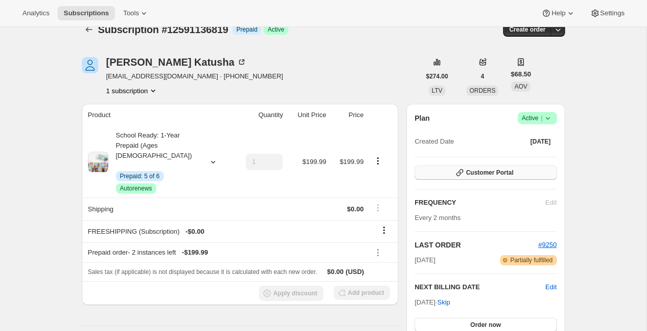
click at [485, 168] on span "Customer Portal" at bounding box center [489, 172] width 47 height 8
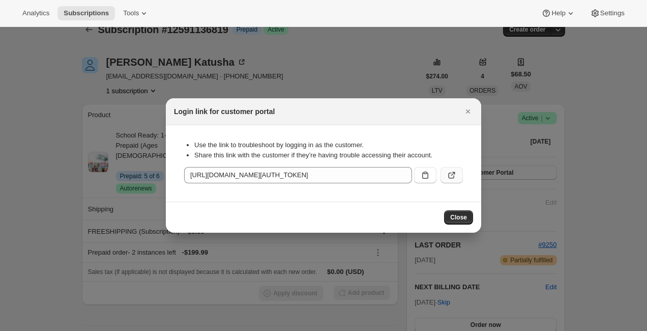
click at [444, 174] on button ":rmi:" at bounding box center [451, 175] width 22 height 16
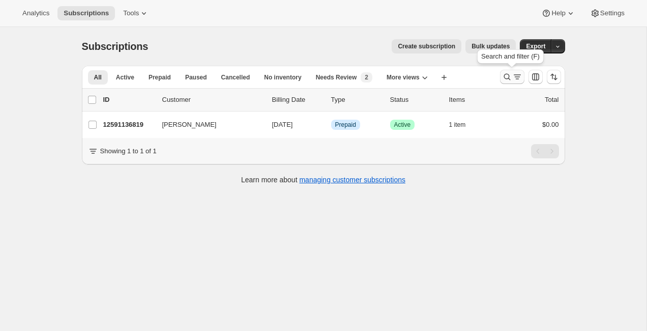
click at [503, 77] on icon "Search and filter results" at bounding box center [507, 77] width 10 height 10
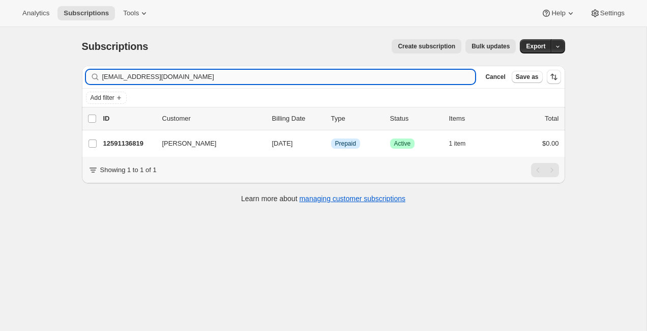
click at [392, 83] on input "[EMAIL_ADDRESS][DOMAIN_NAME]" at bounding box center [288, 77] width 373 height 14
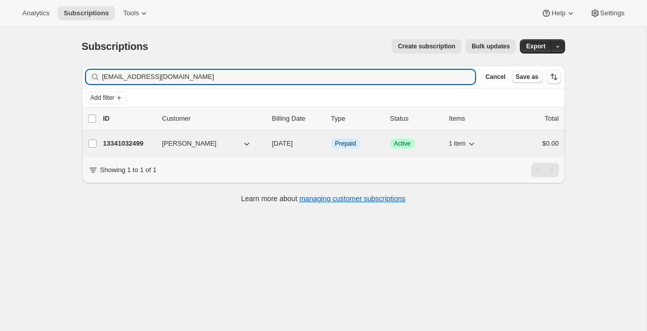
type input "[EMAIL_ADDRESS][DOMAIN_NAME]"
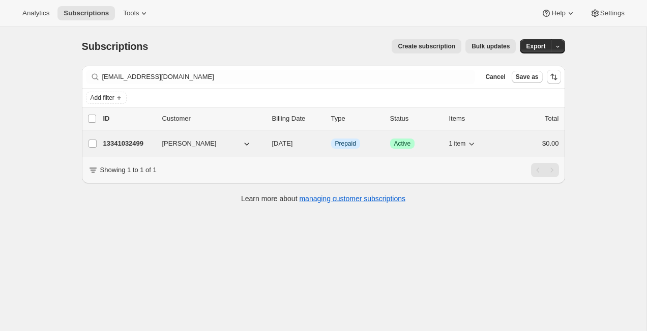
click at [120, 138] on p "13341032499" at bounding box center [128, 143] width 51 height 10
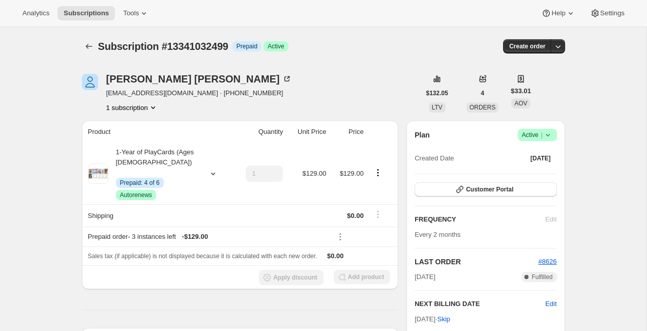
click at [432, 270] on div "LAST ORDER #8626 [DATE] Complete Fulfilled" at bounding box center [486, 268] width 142 height 25
click at [457, 186] on icon "button" at bounding box center [460, 189] width 10 height 10
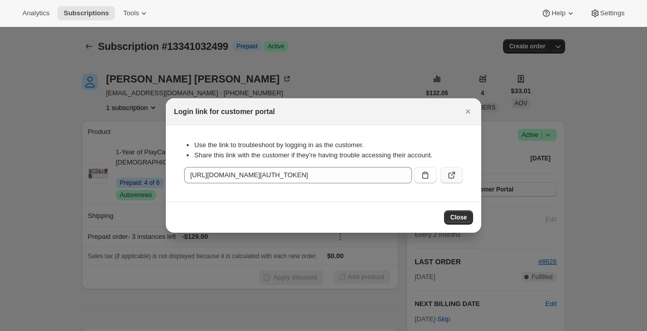
click at [455, 175] on icon ":r32:" at bounding box center [452, 175] width 10 height 10
click at [468, 114] on icon "Close" at bounding box center [468, 111] width 10 height 10
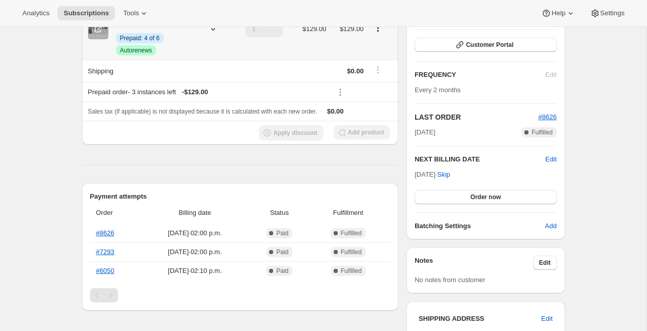
scroll to position [146, 0]
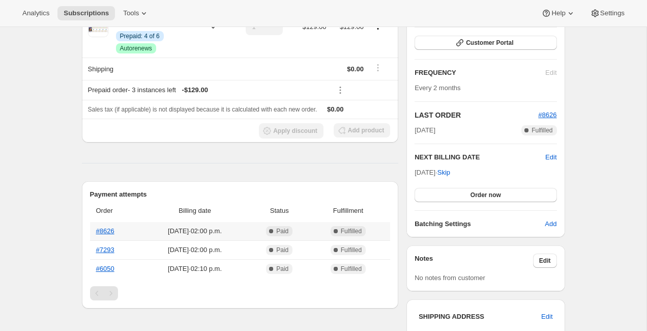
click at [95, 227] on th "#8626" at bounding box center [115, 231] width 50 height 18
click at [97, 227] on link "#8626" at bounding box center [105, 231] width 18 height 8
